Goal: Use online tool/utility: Use online tool/utility

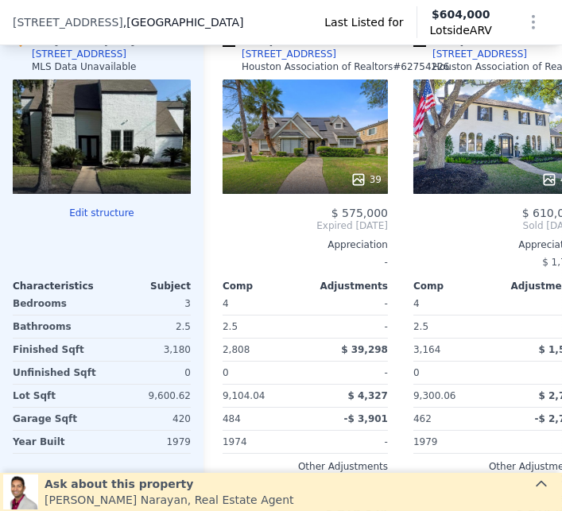
scroll to position [1528, 0]
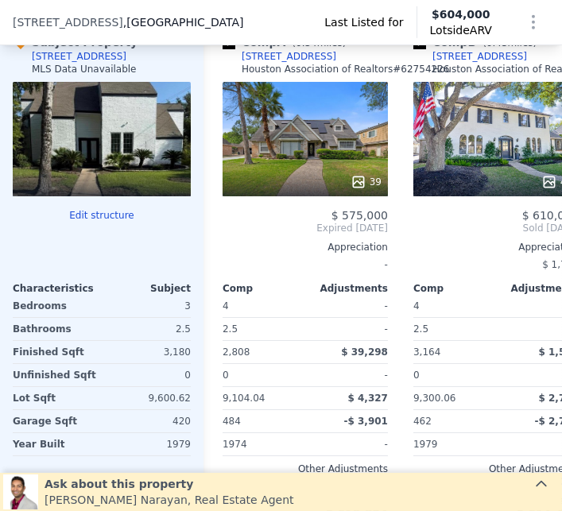
click at [99, 222] on button "Edit structure" at bounding box center [102, 215] width 178 height 13
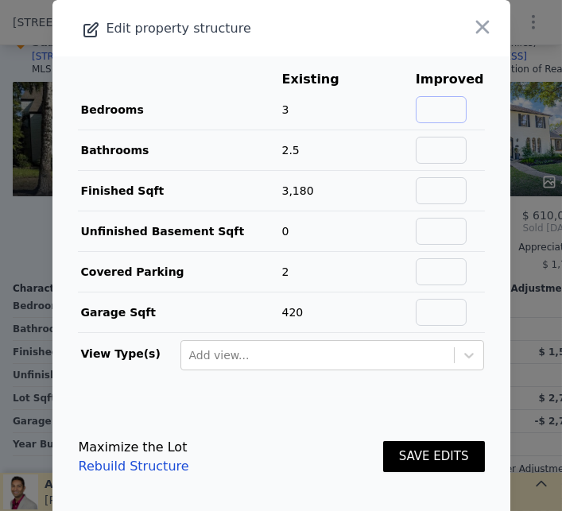
click at [462, 123] on input "text" at bounding box center [441, 109] width 51 height 27
type input "5"
click at [450, 123] on input "text" at bounding box center [441, 109] width 51 height 27
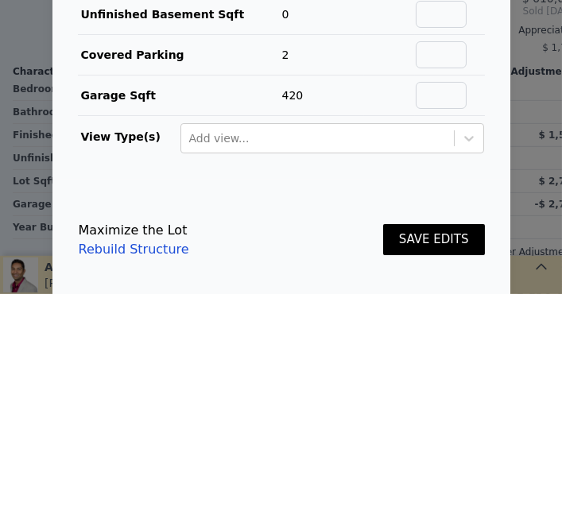
type input "5"
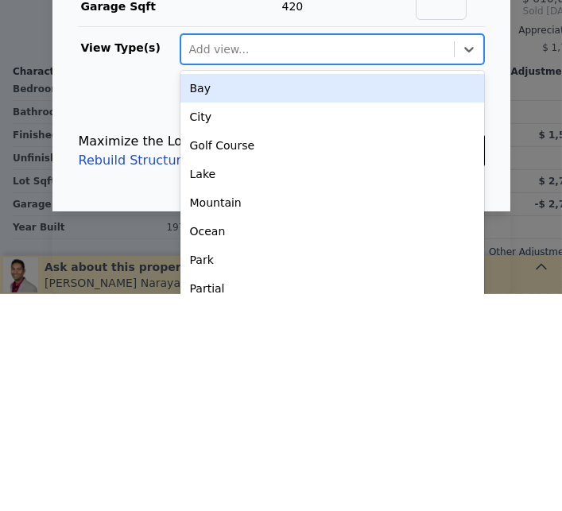
scroll to position [98, 0]
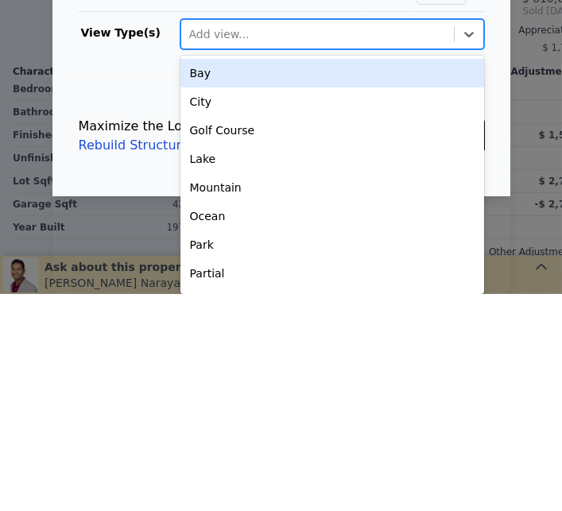
click at [122, 372] on link "Rebuild Structure" at bounding box center [134, 362] width 110 height 19
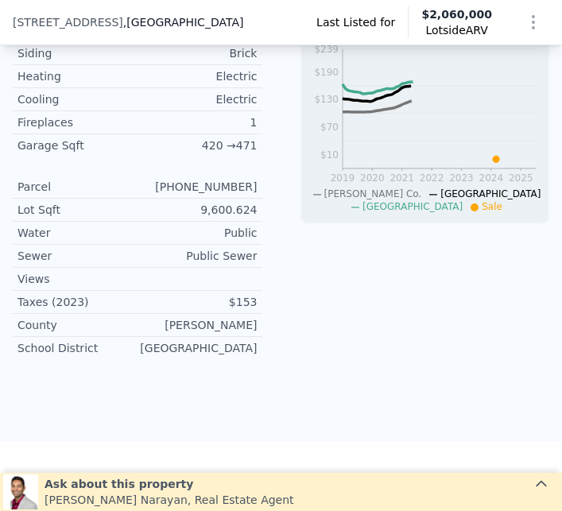
scroll to position [548, 0]
